Goal: Use online tool/utility: Utilize a website feature to perform a specific function

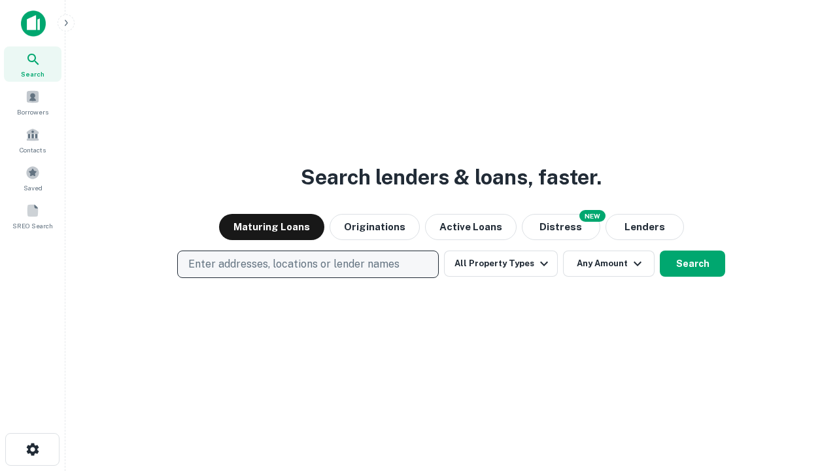
click at [307, 264] on p "Enter addresses, locations or lender names" at bounding box center [293, 264] width 211 height 16
type input "**********"
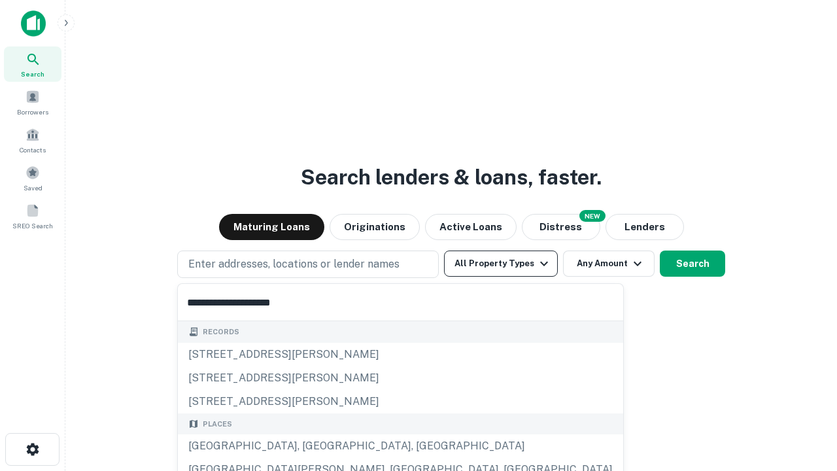
click at [313, 446] on div "[GEOGRAPHIC_DATA], [GEOGRAPHIC_DATA], [GEOGRAPHIC_DATA]" at bounding box center [400, 446] width 445 height 24
click at [501, 264] on button "All Property Types" at bounding box center [501, 263] width 114 height 26
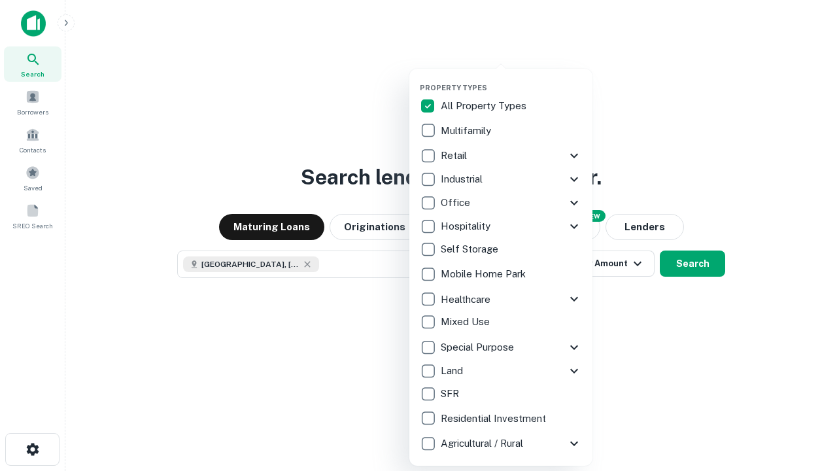
click at [511, 79] on button "button" at bounding box center [511, 79] width 183 height 1
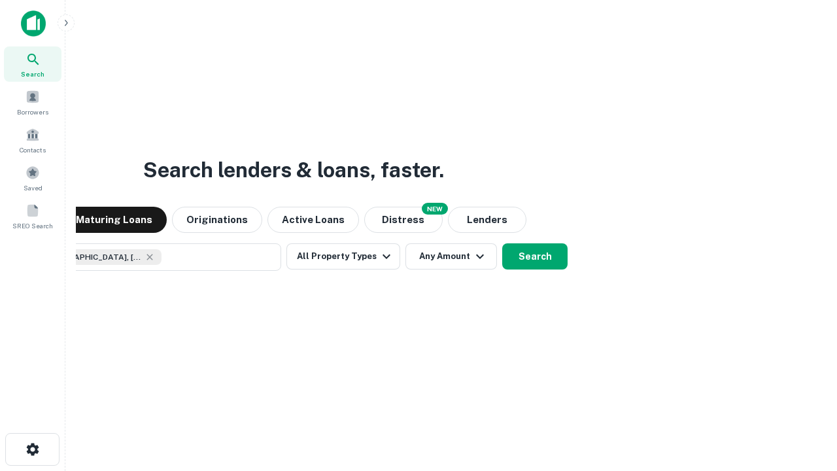
scroll to position [21, 0]
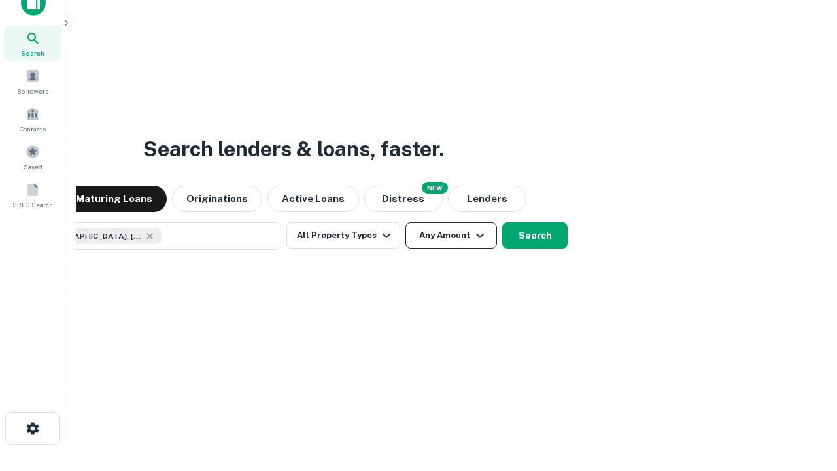
click at [405, 222] on button "Any Amount" at bounding box center [451, 235] width 92 height 26
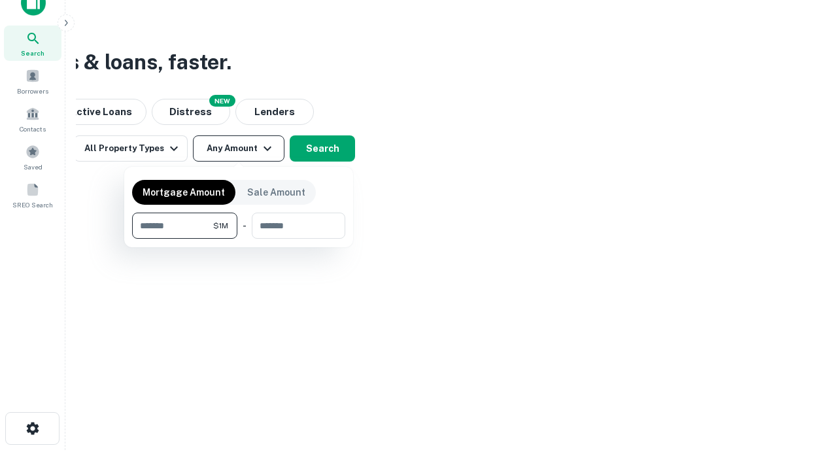
type input "*******"
click at [239, 239] on button "button" at bounding box center [238, 239] width 213 height 1
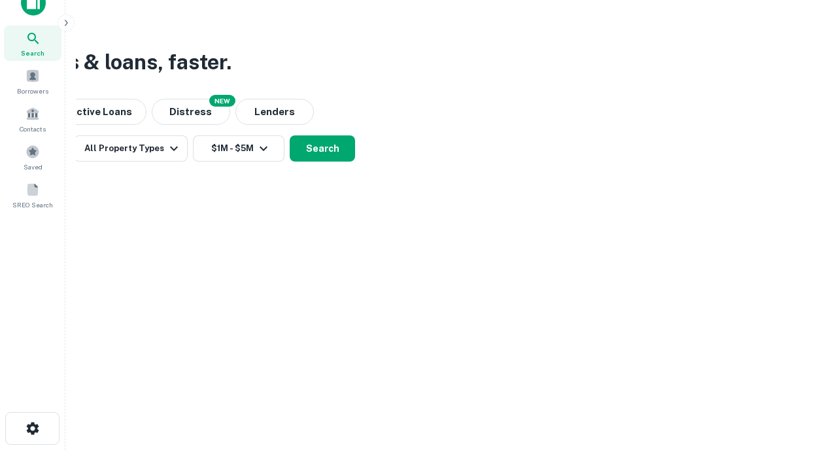
scroll to position [21, 0]
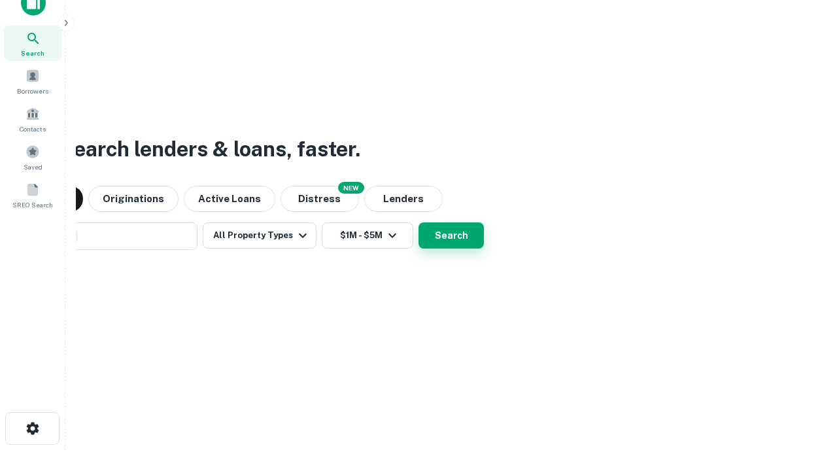
click at [419, 222] on button "Search" at bounding box center [451, 235] width 65 height 26
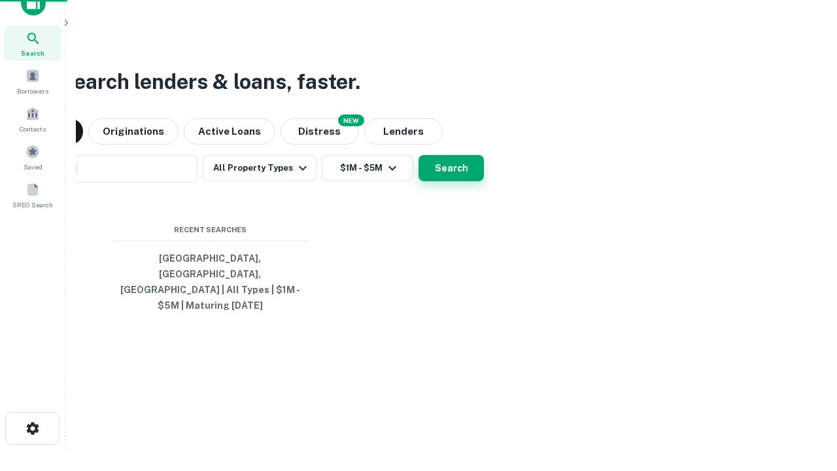
scroll to position [43, 370]
